Goal: Task Accomplishment & Management: Manage account settings

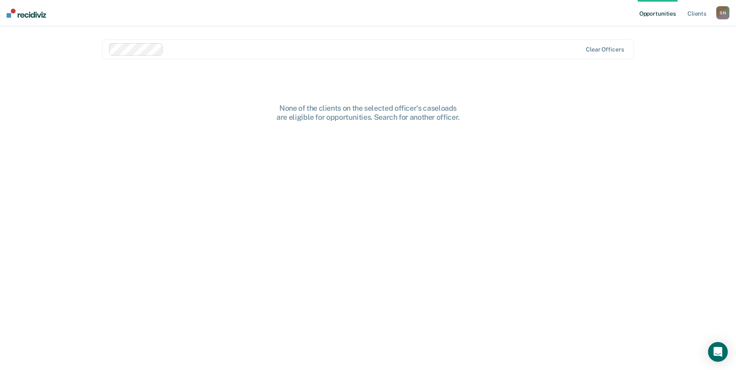
click at [722, 13] on div "S N" at bounding box center [723, 12] width 13 height 13
click at [669, 55] on link "Log Out" at bounding box center [690, 54] width 66 height 7
